Goal: Task Accomplishment & Management: Manage account settings

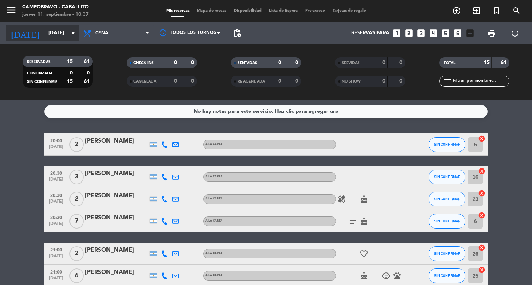
click at [57, 32] on input "[DATE]" at bounding box center [77, 33] width 65 height 13
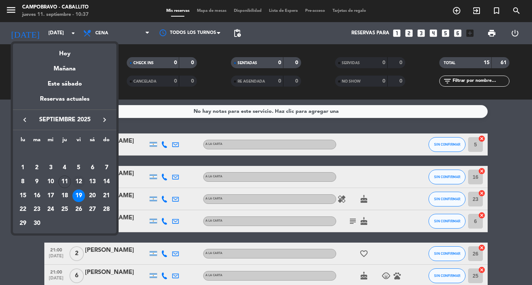
click at [76, 179] on div "12" at bounding box center [78, 182] width 13 height 13
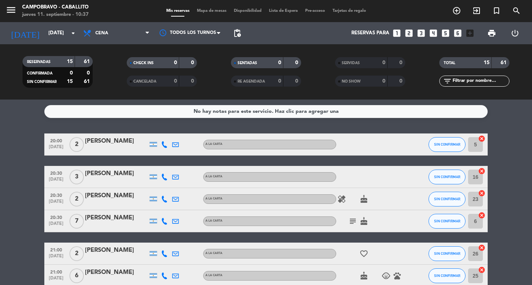
type input "[DATE]"
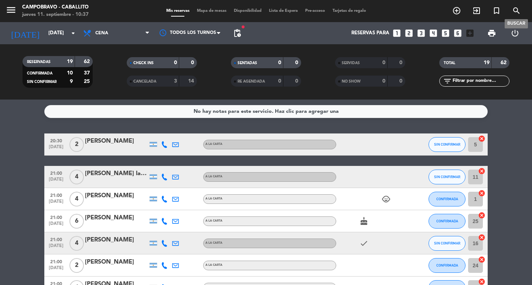
click at [523, 14] on span "search" at bounding box center [516, 10] width 20 height 13
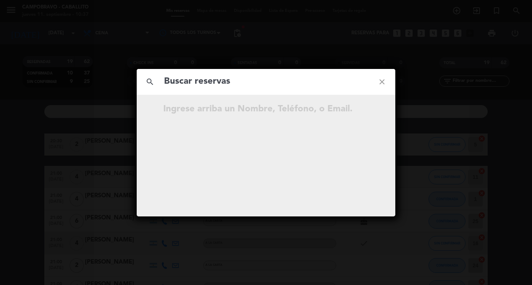
click at [521, 14] on div "search close Ingrese arriba un Nombre, Teléfono, o Email." at bounding box center [266, 142] width 532 height 285
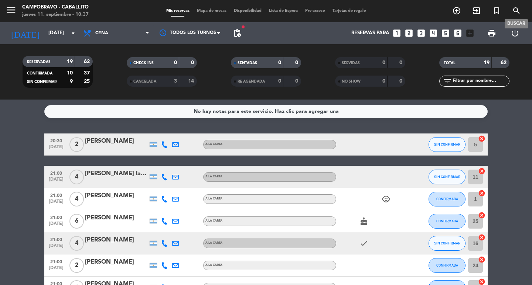
click at [515, 13] on icon "search" at bounding box center [516, 10] width 9 height 9
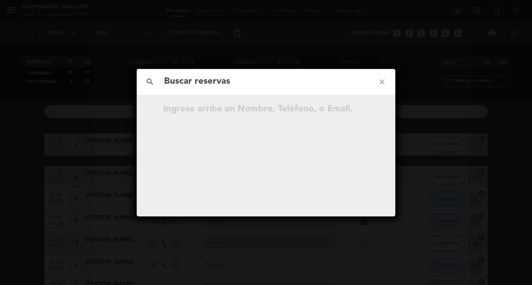
click at [260, 81] on input "text" at bounding box center [265, 81] width 205 height 15
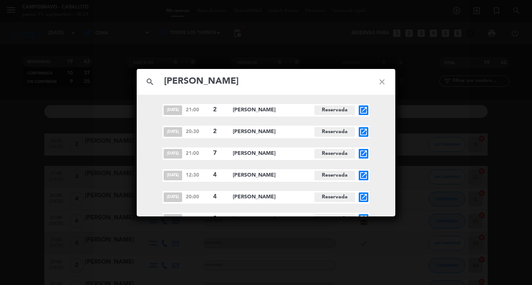
scroll to position [161, 0]
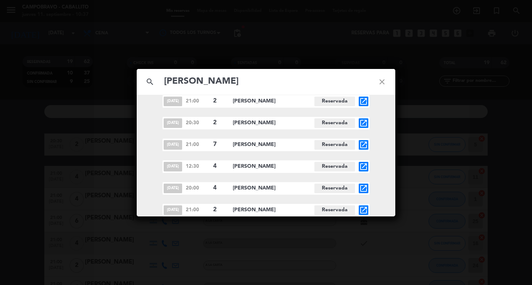
click at [243, 85] on input "[PERSON_NAME]" at bounding box center [265, 81] width 205 height 15
type input "[PERSON_NAME]"
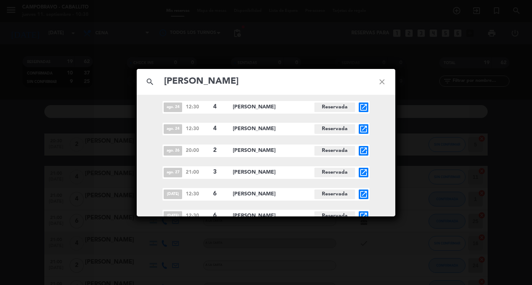
scroll to position [0, 0]
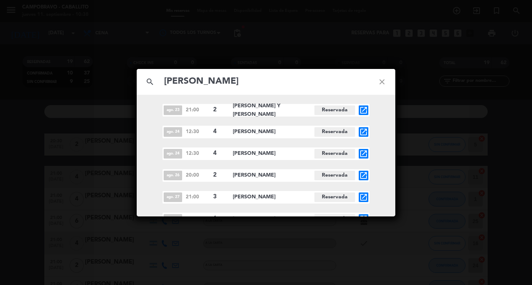
drag, startPoint x: 209, startPoint y: 83, endPoint x: 23, endPoint y: 85, distance: 186.1
click at [23, 85] on div "search [PERSON_NAME] close [DATE] 21:00 2 [PERSON_NAME] Y [PERSON_NAME] Reserva…" at bounding box center [266, 142] width 532 height 285
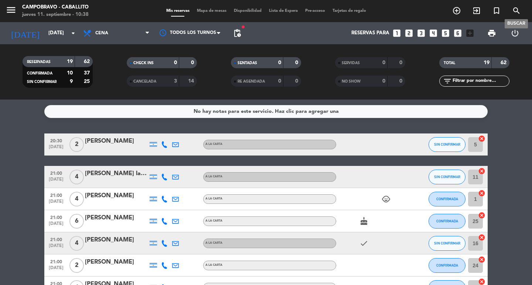
click at [516, 13] on icon "search" at bounding box center [516, 10] width 9 height 9
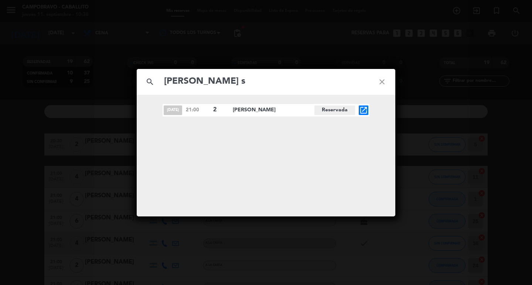
type input "[PERSON_NAME] s"
click at [369, 112] on div "[DATE] 21:00 2 [PERSON_NAME][GEOGRAPHIC_DATA] open_in_new" at bounding box center [266, 110] width 258 height 13
click at [366, 112] on icon "open_in_new" at bounding box center [363, 110] width 9 height 9
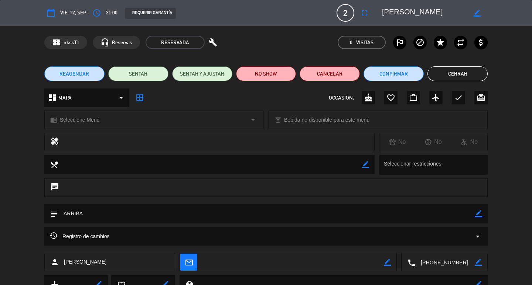
scroll to position [31, 0]
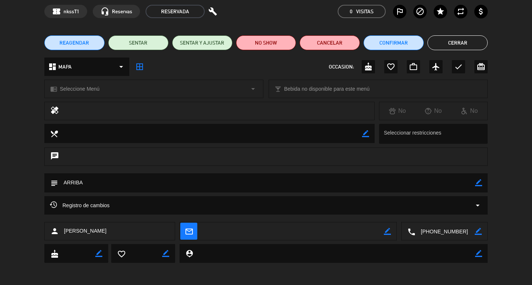
click at [479, 183] on icon "border_color" at bounding box center [478, 182] width 7 height 7
click at [147, 186] on textarea at bounding box center [266, 183] width 417 height 19
click at [154, 180] on textarea at bounding box center [266, 183] width 417 height 19
drag, startPoint x: 148, startPoint y: 185, endPoint x: 162, endPoint y: 162, distance: 27.0
click at [162, 162] on div "calendar_today vie. 12, sep. access_time 21:00 REQUERIR GARANTÍA 2 [PERSON_NAME…" at bounding box center [266, 142] width 532 height 285
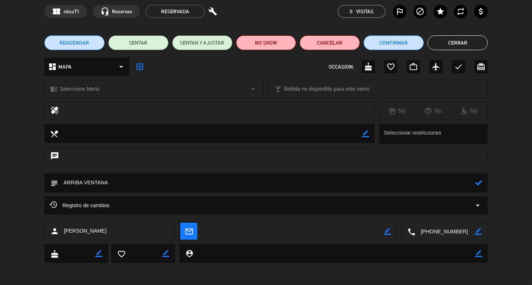
click at [160, 179] on textarea at bounding box center [266, 183] width 417 height 19
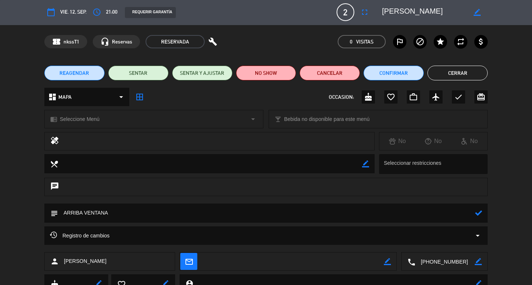
scroll to position [0, 0]
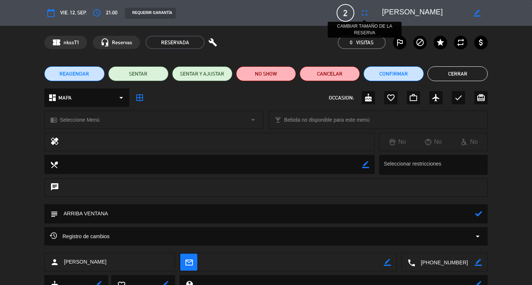
type textarea "ARRIBA VENTANA"
click at [364, 12] on icon "fullscreen" at bounding box center [364, 12] width 9 height 9
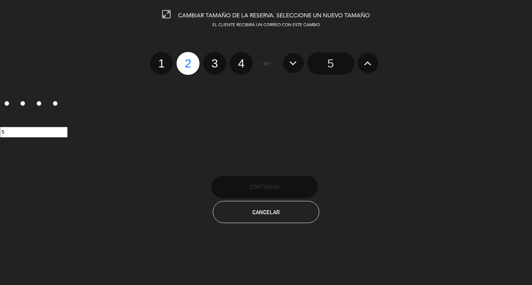
click at [224, 66] on label "3" at bounding box center [214, 63] width 23 height 23
click at [216, 59] on input "3" at bounding box center [213, 57] width 5 height 5
radio input "true"
radio input "false"
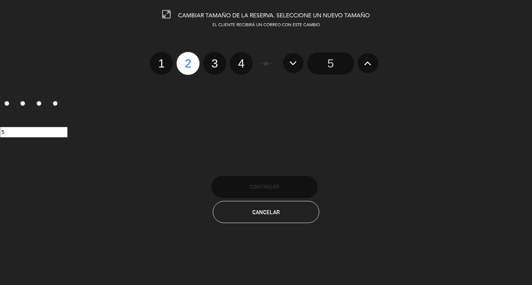
radio input "false"
radio input "true"
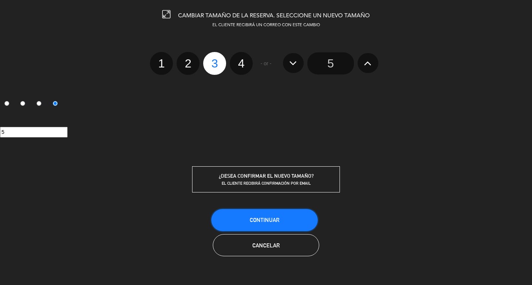
click at [263, 220] on span "Continuar" at bounding box center [265, 220] width 30 height 6
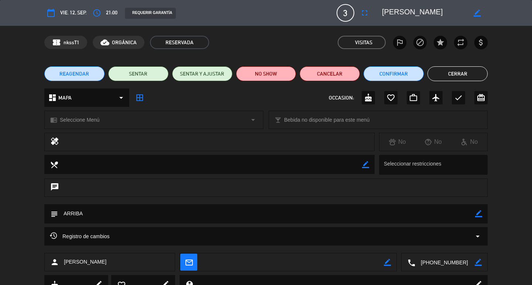
click at [443, 75] on button "Cerrar" at bounding box center [457, 73] width 60 height 15
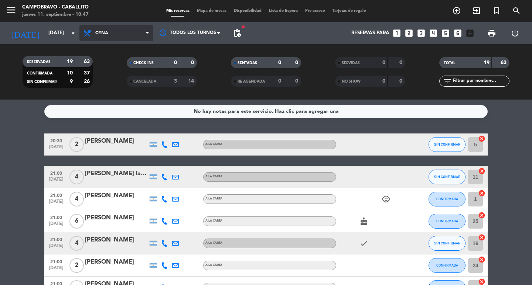
click at [114, 38] on span "Cena" at bounding box center [116, 33] width 74 height 16
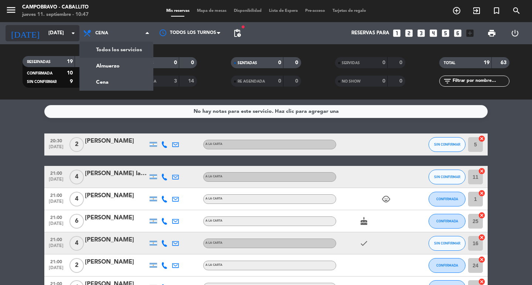
click at [56, 33] on input "[DATE]" at bounding box center [77, 33] width 65 height 13
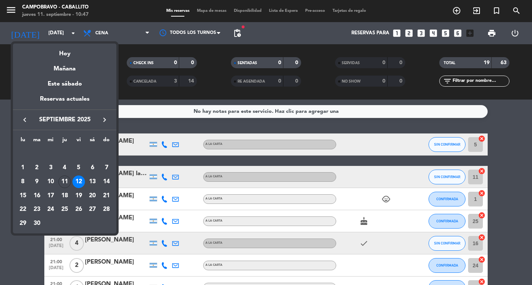
click at [63, 56] on div "Hoy" at bounding box center [64, 51] width 103 height 15
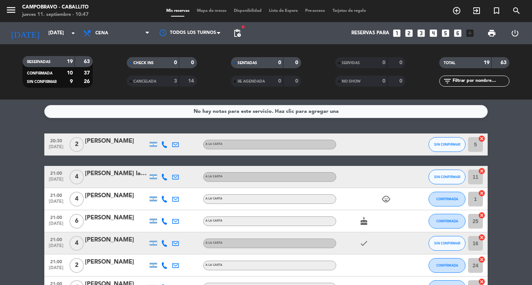
type input "[DEMOGRAPHIC_DATA][DATE]"
click at [96, 32] on span "Cena" at bounding box center [101, 33] width 13 height 5
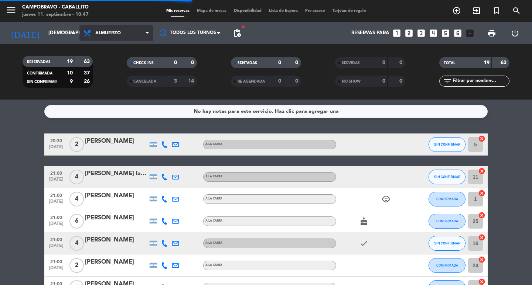
click at [103, 62] on div "menu Campobravo - caballito [DATE] 11. septiembre - 10:47 Mis reservas Mapa de …" at bounding box center [266, 50] width 532 height 100
